Goal: Information Seeking & Learning: Learn about a topic

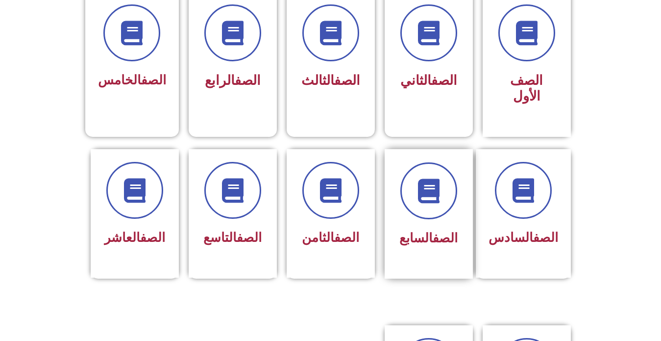
scroll to position [392, 0]
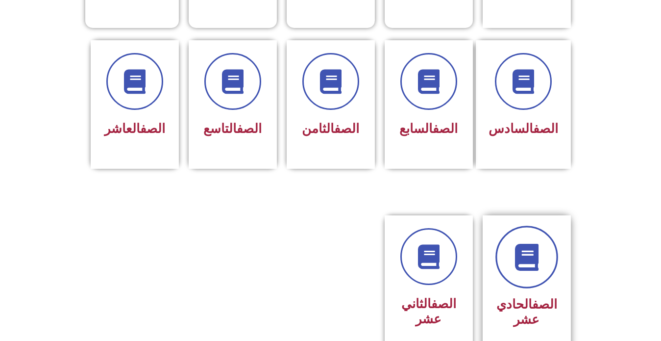
click at [504, 251] on link at bounding box center [527, 257] width 63 height 63
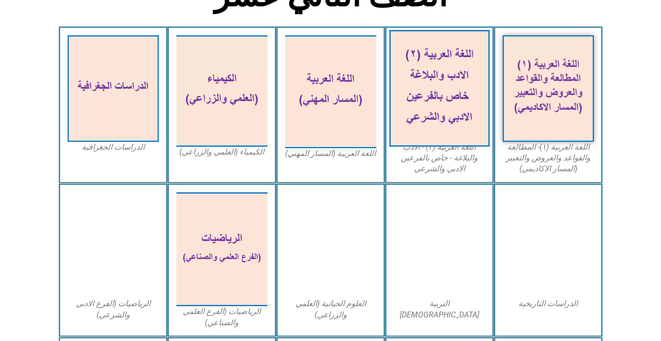
scroll to position [294, 0]
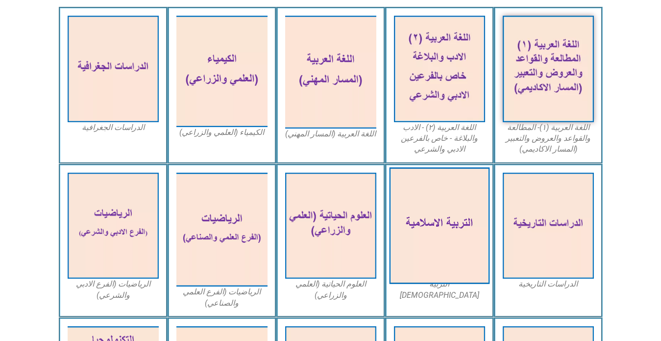
click at [450, 220] on img at bounding box center [439, 225] width 100 height 117
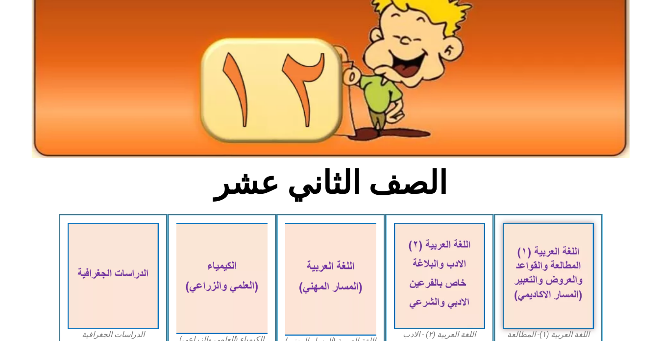
scroll to position [0, 0]
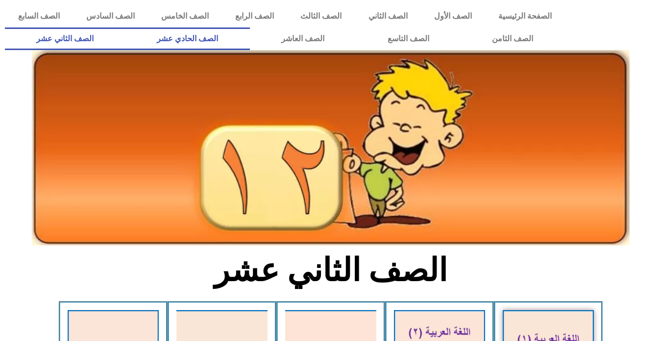
click at [250, 36] on link "الصف الحادي عشر" at bounding box center [187, 38] width 125 height 23
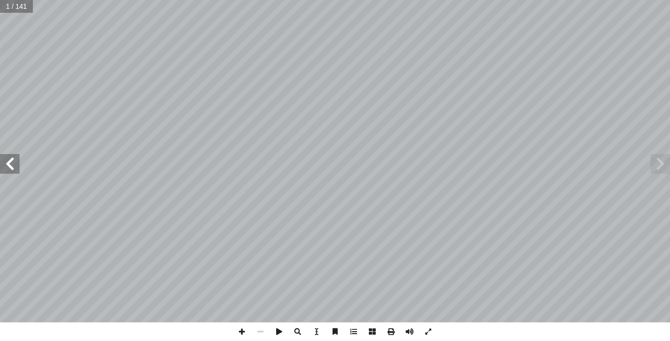
click at [658, 165] on span at bounding box center [660, 164] width 20 height 20
click at [6, 171] on span at bounding box center [10, 164] width 20 height 20
click at [15, 166] on span at bounding box center [10, 164] width 20 height 20
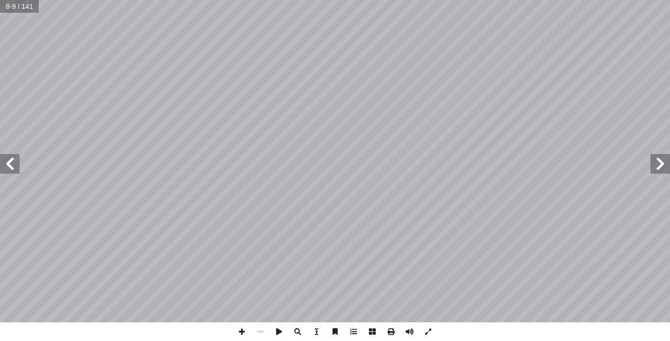
click at [15, 166] on span at bounding box center [10, 164] width 20 height 20
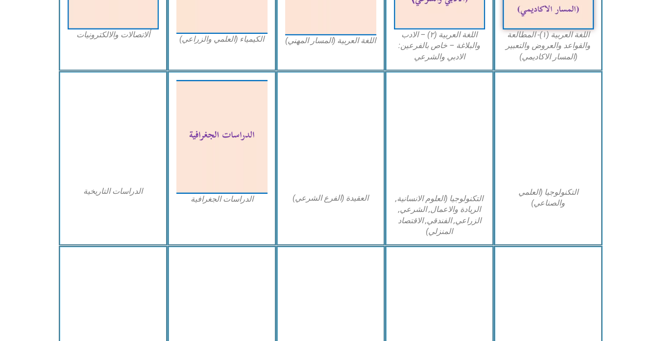
scroll to position [539, 0]
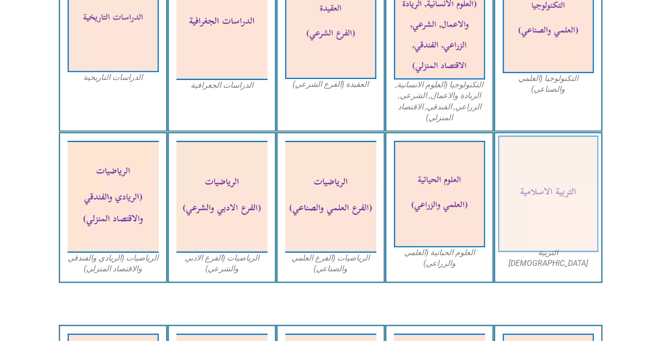
click at [571, 199] on img at bounding box center [548, 194] width 100 height 117
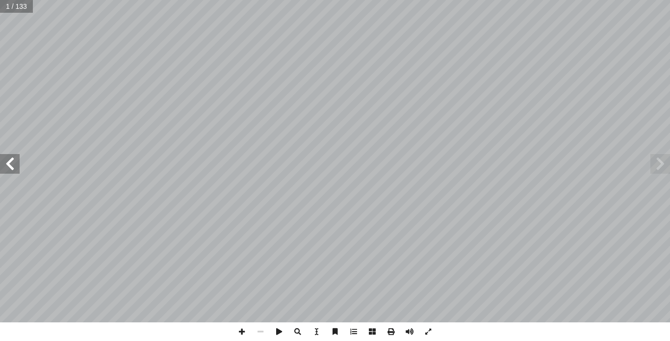
click at [658, 171] on span at bounding box center [660, 164] width 20 height 20
click at [657, 162] on span at bounding box center [660, 164] width 20 height 20
click at [11, 164] on span at bounding box center [10, 164] width 20 height 20
click at [11, 162] on span at bounding box center [10, 164] width 20 height 20
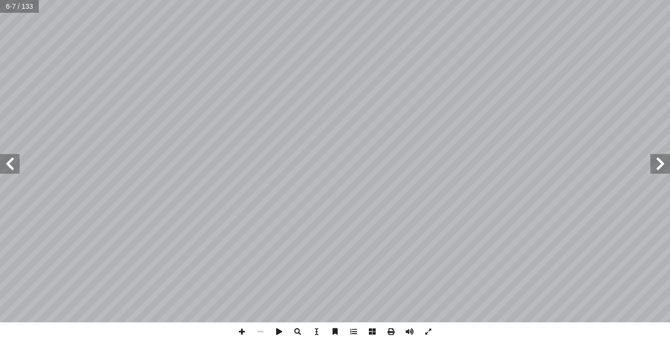
click at [11, 162] on span at bounding box center [10, 164] width 20 height 20
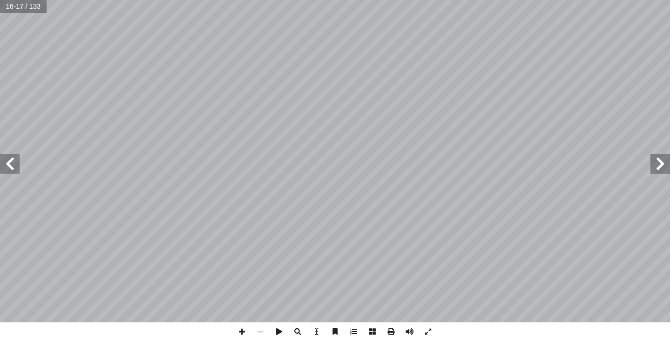
click at [11, 162] on span at bounding box center [10, 164] width 20 height 20
drag, startPoint x: 19, startPoint y: 158, endPoint x: 393, endPoint y: 331, distance: 411.7
click at [393, 331] on span at bounding box center [390, 331] width 19 height 19
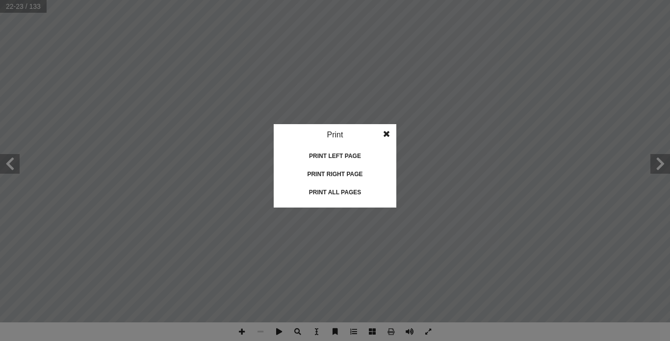
click at [337, 135] on div "Print" at bounding box center [335, 135] width 123 height 22
click at [331, 189] on div "Print all pages" at bounding box center [335, 192] width 98 height 16
